Goal: Find specific page/section: Find specific page/section

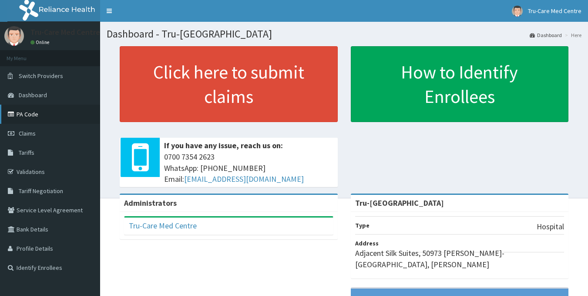
click at [21, 113] on link "PA Code" at bounding box center [50, 114] width 100 height 19
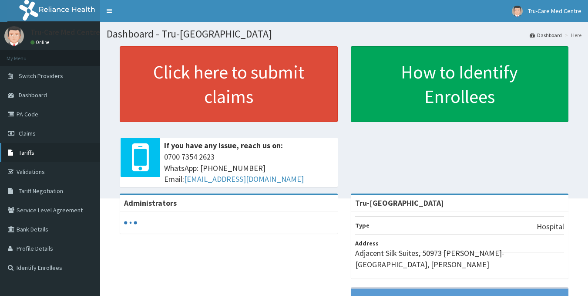
click at [28, 153] on span "Tariffs" at bounding box center [27, 153] width 16 height 8
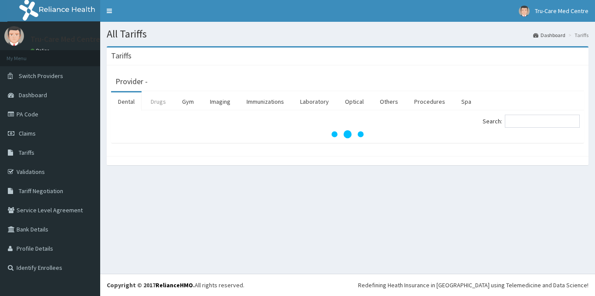
click at [154, 103] on link "Drugs" at bounding box center [158, 101] width 29 height 18
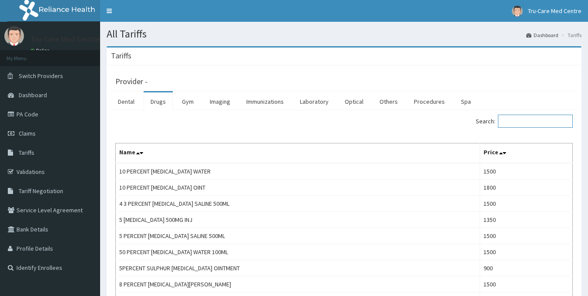
click at [514, 121] on input "Search:" at bounding box center [535, 121] width 75 height 13
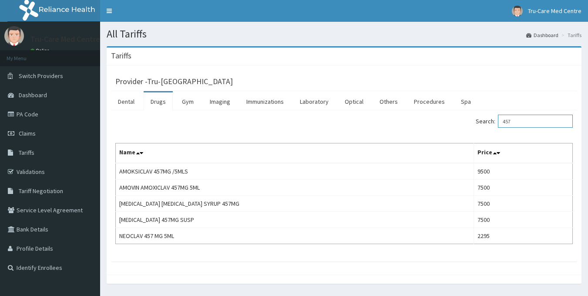
type input "457"
click at [28, 116] on link "PA Code" at bounding box center [50, 114] width 100 height 19
